Goal: Check status: Check status

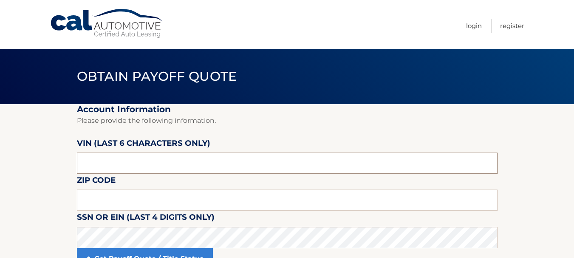
click at [121, 170] on input "text" at bounding box center [287, 163] width 421 height 21
click at [113, 161] on input "text" at bounding box center [287, 163] width 421 height 21
type input "769354"
click at [105, 201] on input "text" at bounding box center [287, 200] width 421 height 21
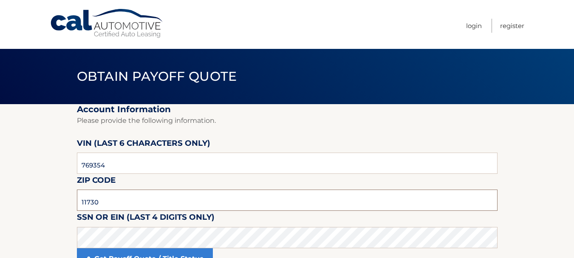
type input "11730"
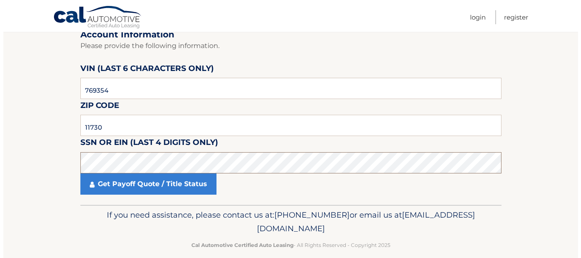
scroll to position [85, 0]
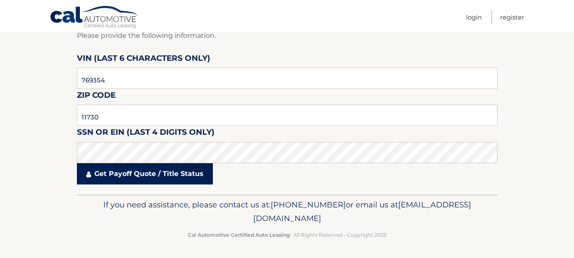
click at [123, 175] on link "Get Payoff Quote / Title Status" at bounding box center [145, 173] width 136 height 21
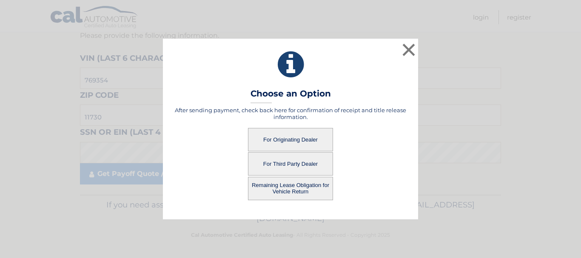
click at [275, 139] on button "For Originating Dealer" at bounding box center [290, 139] width 85 height 23
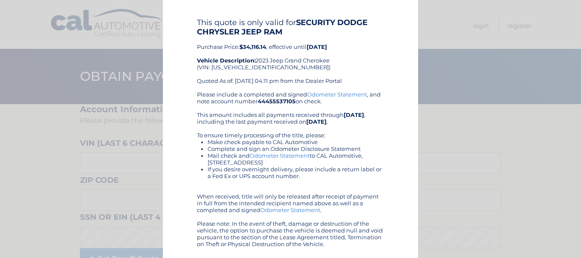
scroll to position [39, 0]
